Goal: Task Accomplishment & Management: Manage account settings

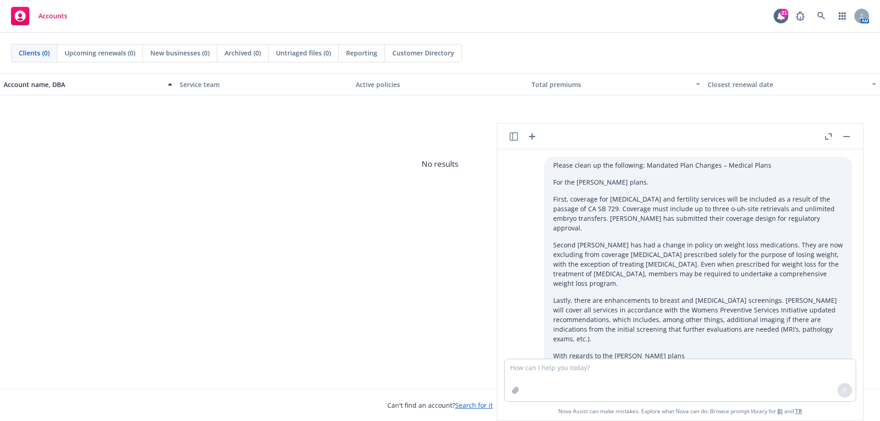
scroll to position [1730, 0]
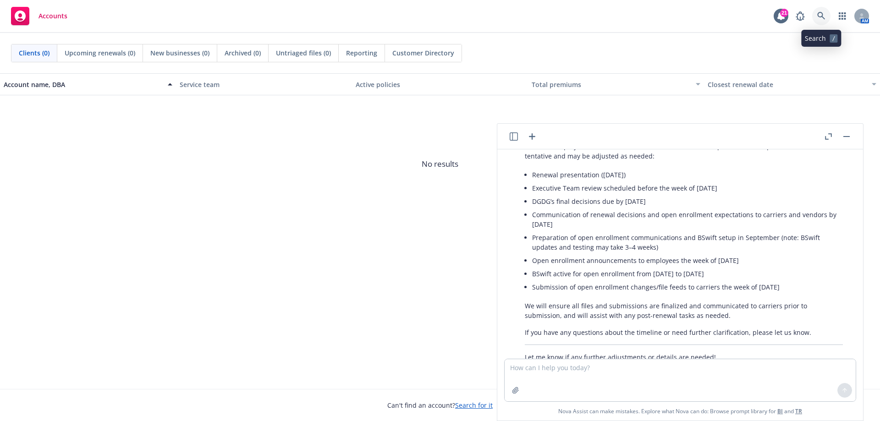
click at [820, 19] on icon at bounding box center [822, 16] width 8 height 8
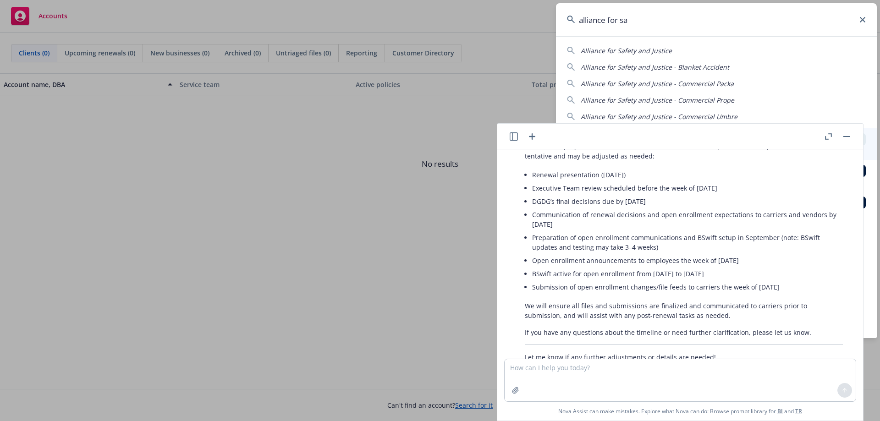
click at [635, 52] on span "Alliance for Safety and Justice" at bounding box center [626, 50] width 91 height 9
type input "Alliance for Safety and Justice"
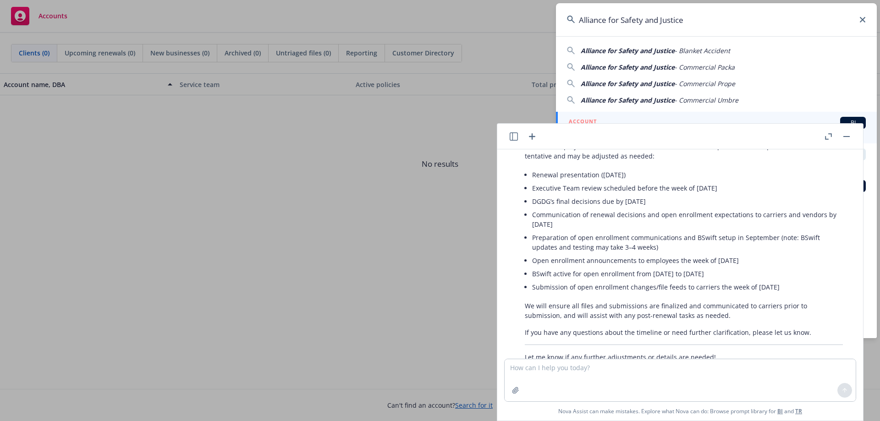
click at [828, 138] on icon "button" at bounding box center [828, 136] width 7 height 6
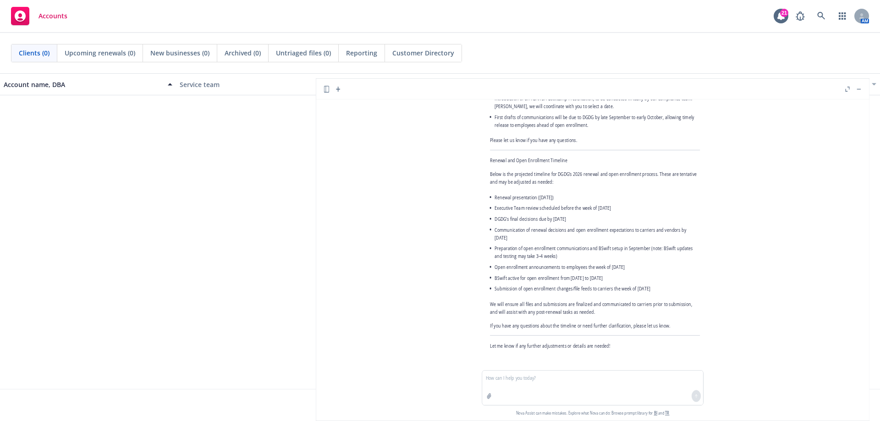
scroll to position [1597, 0]
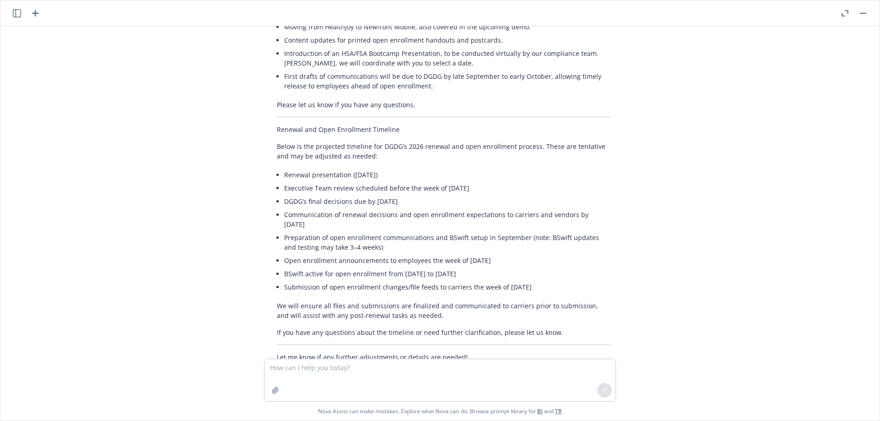
click at [840, 12] on button "button" at bounding box center [845, 13] width 11 height 11
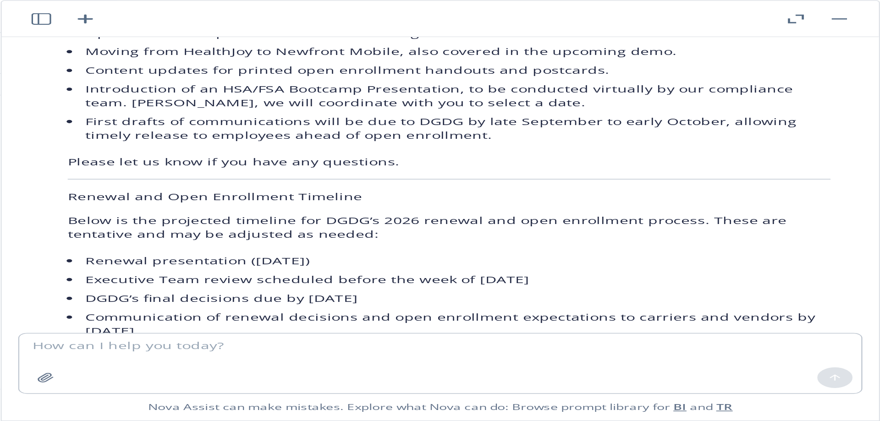
scroll to position [1730, 0]
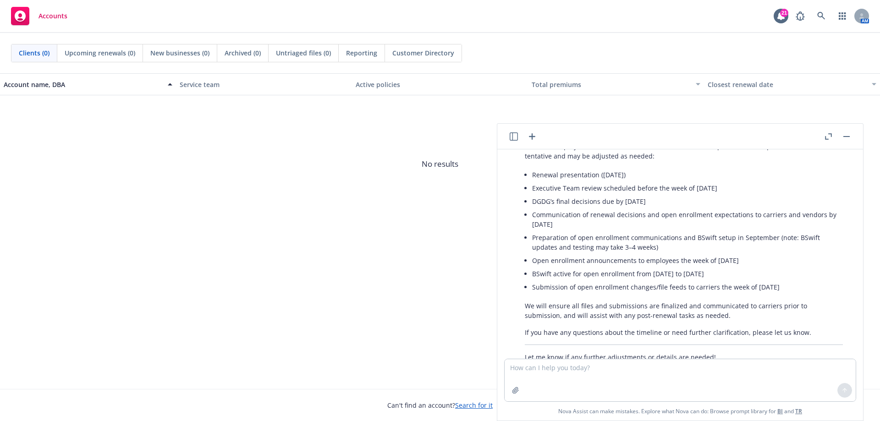
click at [850, 139] on button "button" at bounding box center [846, 136] width 11 height 11
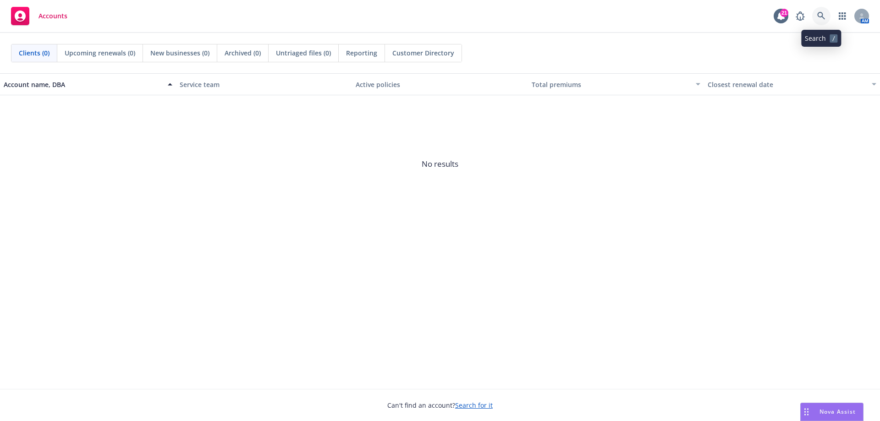
click at [822, 18] on icon at bounding box center [822, 16] width 8 height 8
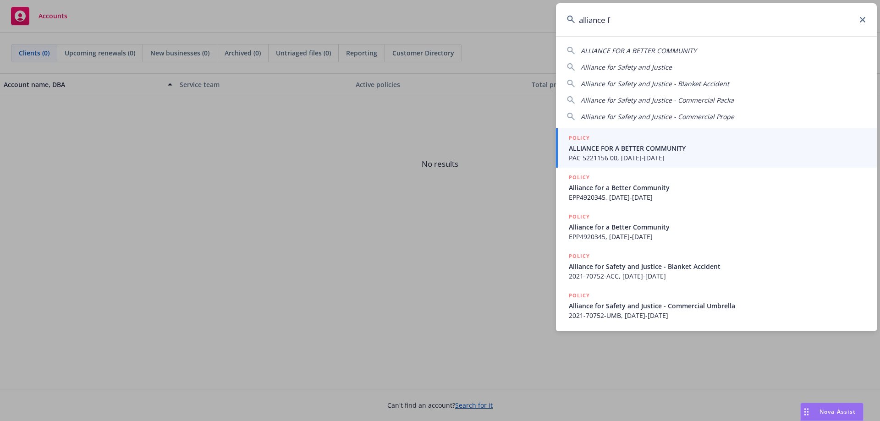
click at [653, 67] on span "Alliance for Safety and Justice" at bounding box center [626, 67] width 91 height 9
type input "Alliance for Safety and Justice"
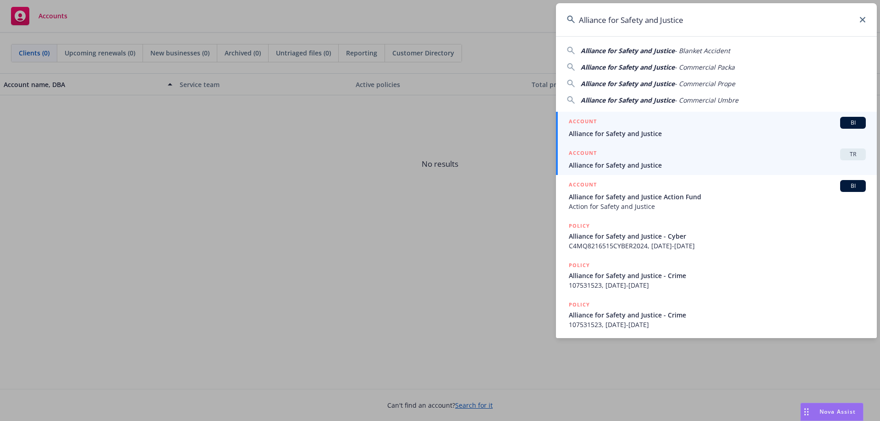
click at [712, 172] on link "ACCOUNT TR Alliance for Safety and Justice" at bounding box center [716, 160] width 321 height 32
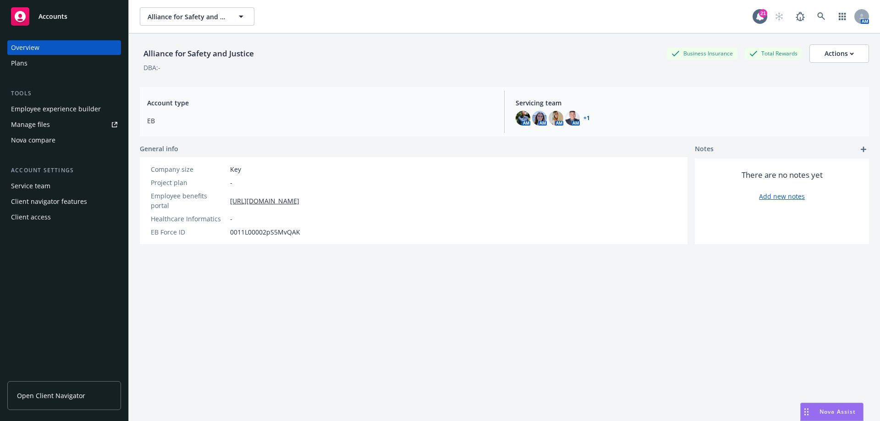
click at [33, 125] on div "Manage files" at bounding box center [30, 124] width 39 height 15
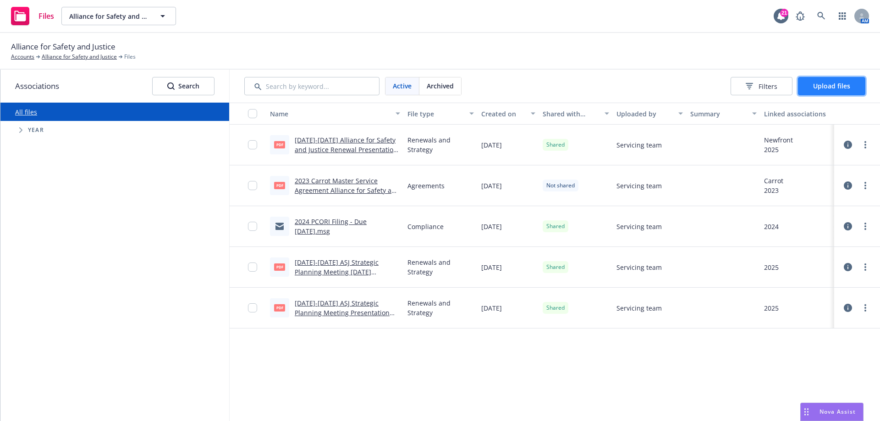
click at [843, 84] on span "Upload files" at bounding box center [831, 86] width 37 height 9
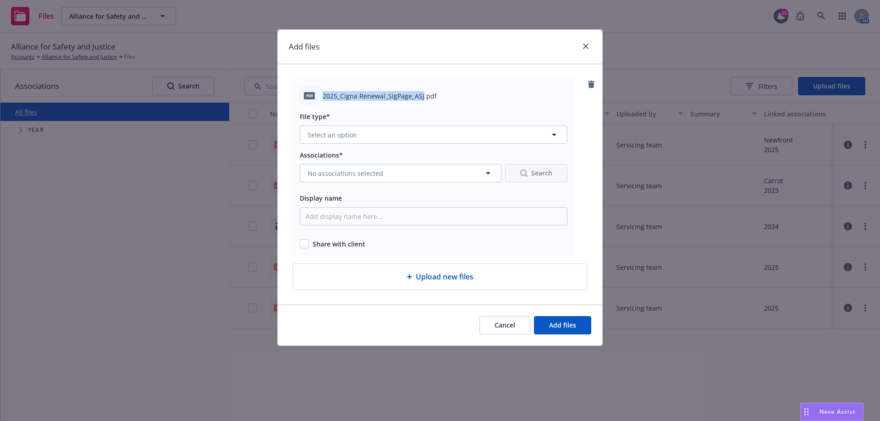
drag, startPoint x: 323, startPoint y: 96, endPoint x: 423, endPoint y: 96, distance: 100.0
click at [423, 96] on span "2025_Cigna Renewal_SigPage_ASJ.pdf" at bounding box center [380, 96] width 114 height 10
copy span "2025_Cigna Renewal_SigPage_ASJ"
click at [354, 137] on span "Select an option" at bounding box center [333, 135] width 50 height 10
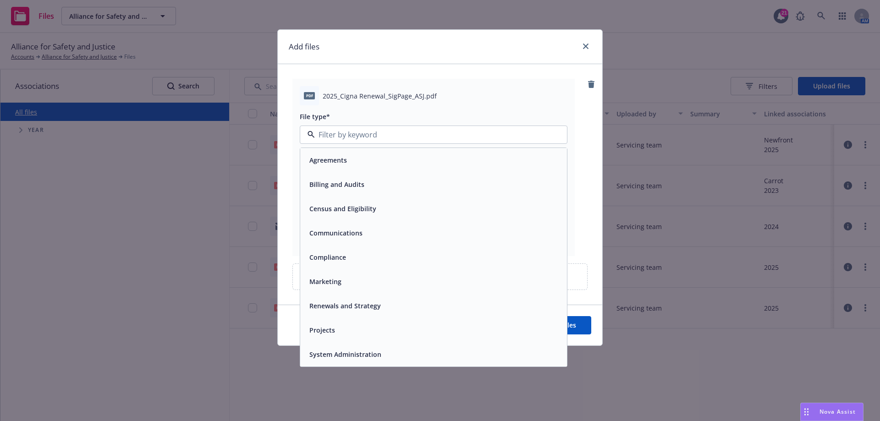
click at [339, 302] on span "Renewals and Strategy" at bounding box center [345, 306] width 72 height 10
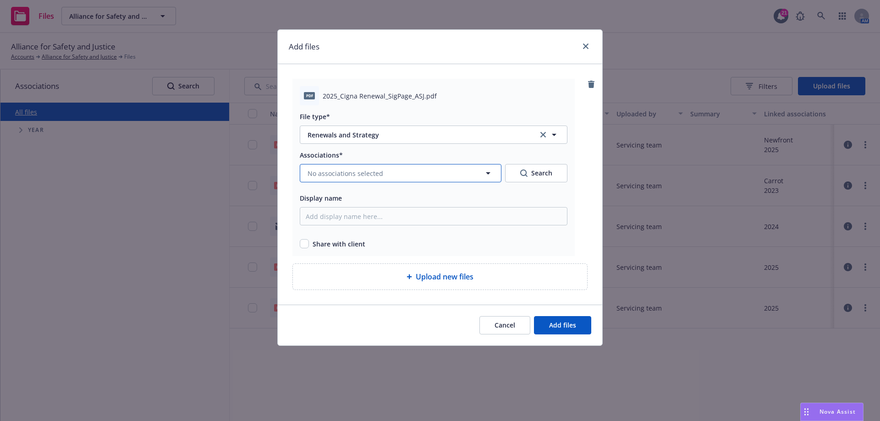
click at [334, 169] on span "No associations selected" at bounding box center [346, 174] width 76 height 10
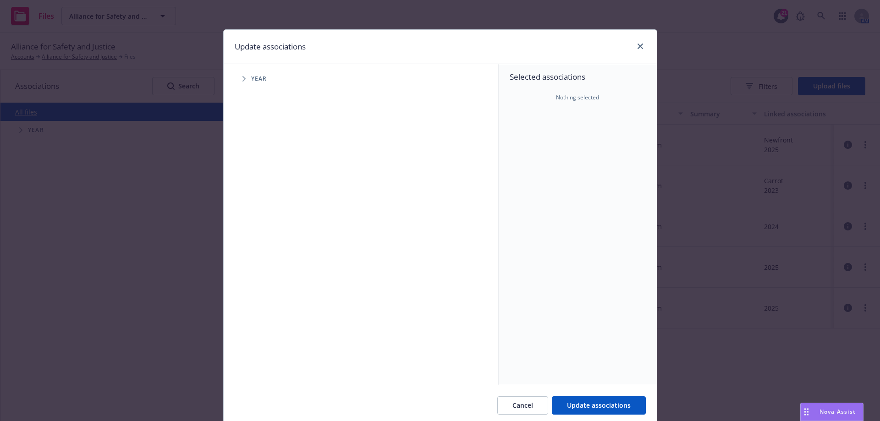
click at [243, 78] on icon "Tree Example" at bounding box center [244, 79] width 3 height 6
click at [265, 223] on input "Tree Example" at bounding box center [267, 225] width 9 height 9
checkbox input "true"
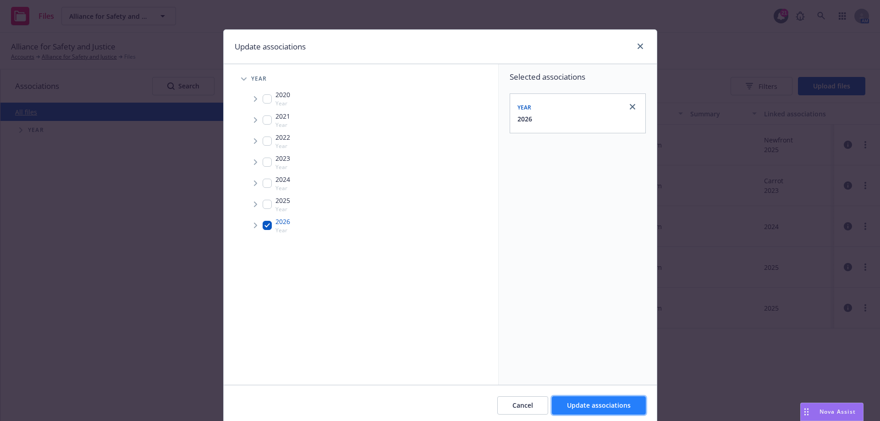
click at [616, 408] on span "Update associations" at bounding box center [599, 405] width 64 height 9
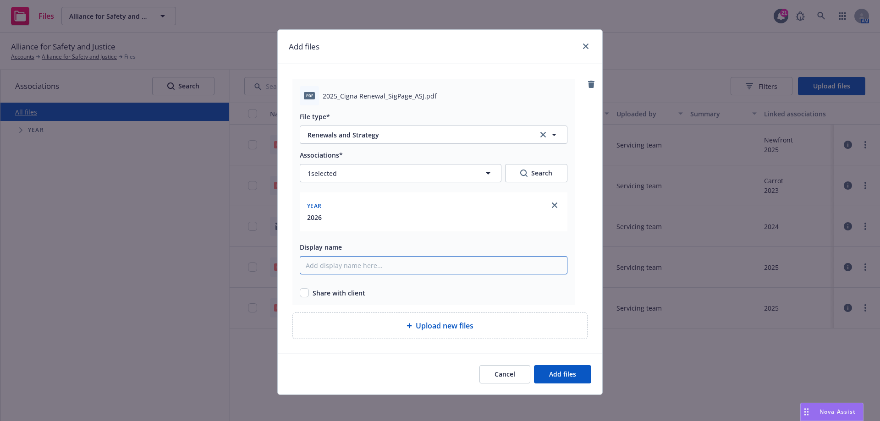
click at [328, 266] on input "Display name" at bounding box center [434, 265] width 268 height 18
paste input "2025_Cigna Renewal_SigPage_ASJ"
type input "2025_Cigna Renewal_SigPage_ASJ"
click at [302, 292] on input "checkbox" at bounding box center [304, 292] width 9 height 9
checkbox input "true"
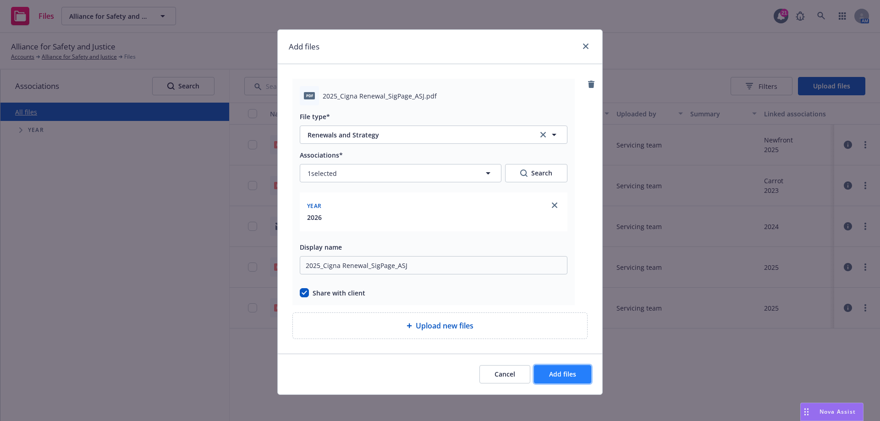
click at [568, 376] on span "Add files" at bounding box center [562, 374] width 27 height 9
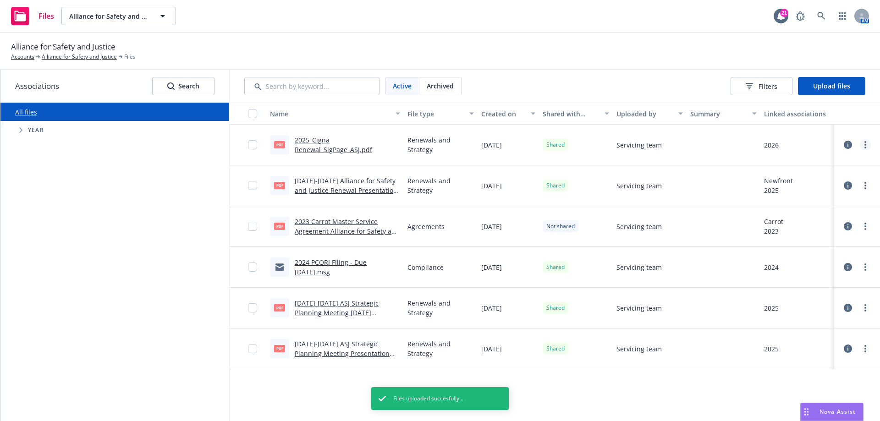
click at [866, 149] on link "more" at bounding box center [865, 144] width 11 height 11
click at [864, 149] on link "more" at bounding box center [865, 144] width 11 height 11
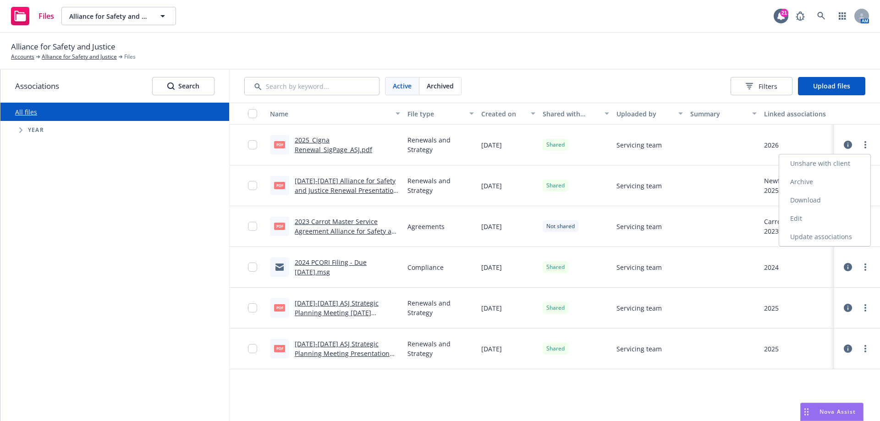
click at [808, 221] on link "Edit" at bounding box center [824, 219] width 91 height 18
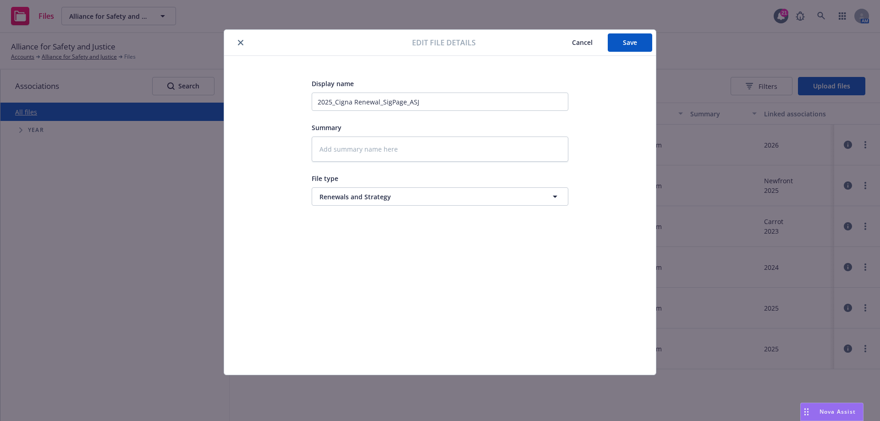
click at [245, 43] on button "close" at bounding box center [240, 42] width 11 height 11
type textarea "x"
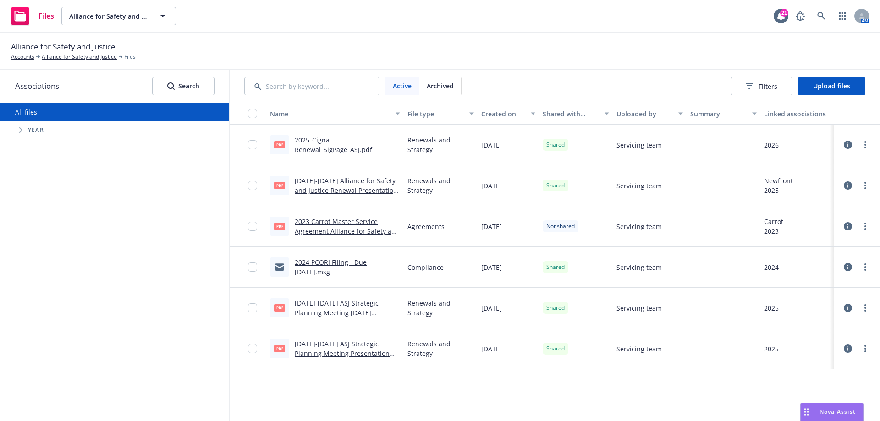
click at [122, 207] on div "All files Accessibility guide for tree Tree Example. Navigate the tree with the…" at bounding box center [114, 262] width 229 height 319
click at [865, 144] on icon "more" at bounding box center [866, 144] width 2 height 7
click at [807, 234] on link "Update associations" at bounding box center [824, 237] width 91 height 18
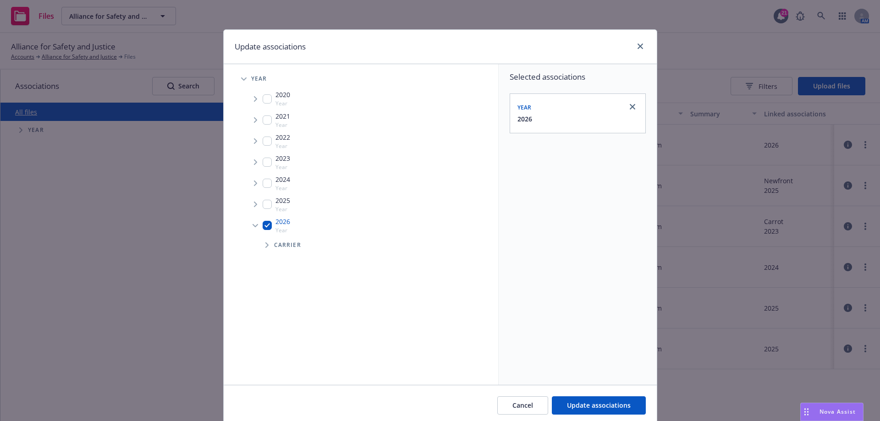
click at [264, 206] on input "Tree Example" at bounding box center [267, 204] width 9 height 9
checkbox input "true"
click at [266, 226] on input "Tree Example" at bounding box center [267, 225] width 9 height 9
checkbox input "false"
click at [254, 204] on icon "Tree Example" at bounding box center [256, 205] width 4 height 6
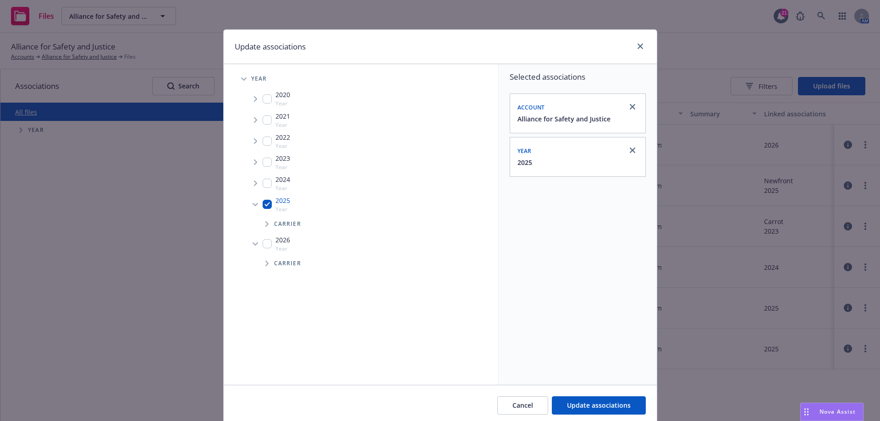
click at [265, 226] on icon "Tree Example" at bounding box center [267, 224] width 4 height 6
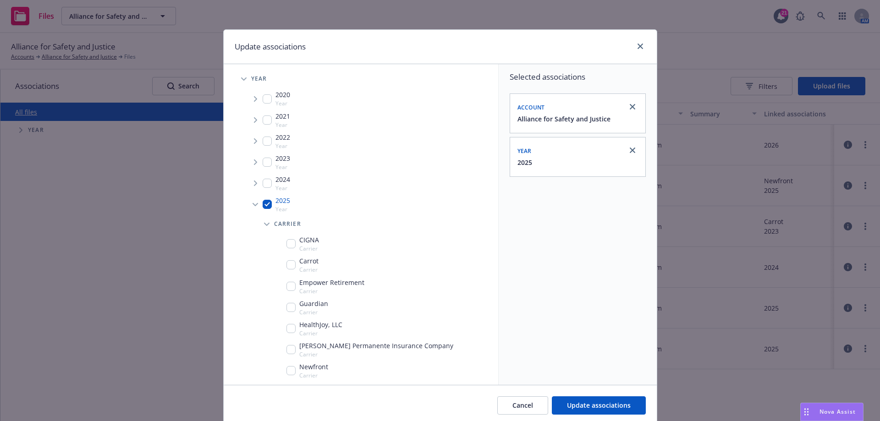
click at [289, 246] on input "Tree Example" at bounding box center [291, 243] width 9 height 9
checkbox input "true"
click at [594, 399] on button "Update associations" at bounding box center [599, 406] width 94 height 18
